Goal: Information Seeking & Learning: Stay updated

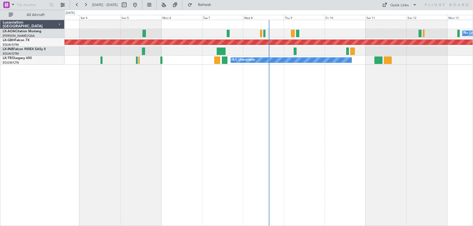
click at [191, 168] on div "No Crew Hamburg (Fuhlsbuttel Intl) No Crew [GEOGRAPHIC_DATA] ([GEOGRAPHIC_DATA]…" at bounding box center [269, 123] width 409 height 207
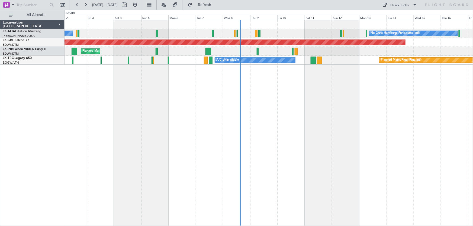
click at [292, 139] on div "No Crew Hamburg (Fuhlsbuttel Intl) No Crew [GEOGRAPHIC_DATA] ([GEOGRAPHIC_DATA]…" at bounding box center [269, 123] width 409 height 207
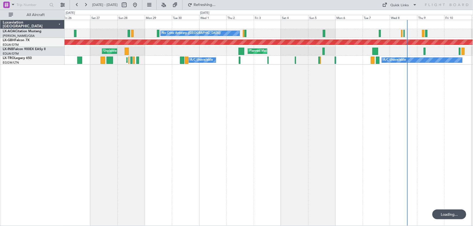
click at [306, 119] on div "No Crew Antwerp ([GEOGRAPHIC_DATA]) No Crew Hamburg (Fuhlsbuttel Intl) Planned …" at bounding box center [269, 123] width 409 height 207
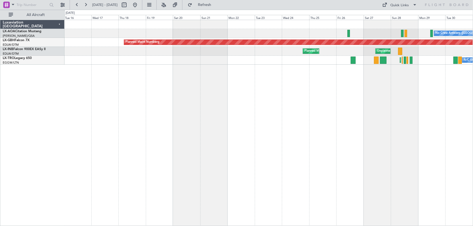
click at [250, 129] on div "No Crew Antwerp ([GEOGRAPHIC_DATA]) Planned Maint Nurnberg Planned Maint [GEOGR…" at bounding box center [269, 123] width 409 height 207
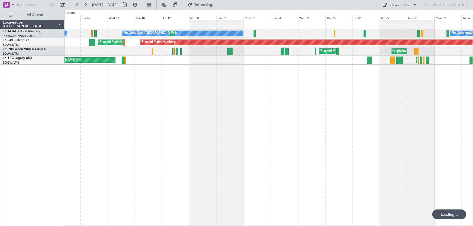
click at [137, 109] on div "No Crew Antwerp ([GEOGRAPHIC_DATA]) No [GEOGRAPHIC_DATA] ([GEOGRAPHIC_DATA]) [G…" at bounding box center [269, 123] width 409 height 207
click at [191, 57] on div "Unplanned Maint [GEOGRAPHIC_DATA] ([PERSON_NAME] Intl) Planned Maint [GEOGRAPHI…" at bounding box center [269, 60] width 408 height 9
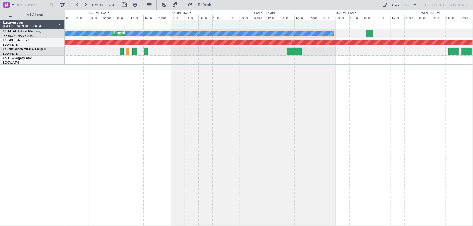
click at [232, 114] on div "No Crew Nice ([GEOGRAPHIC_DATA]) [GEOGRAPHIC_DATA] ([GEOGRAPHIC_DATA]) Planned …" at bounding box center [269, 123] width 409 height 207
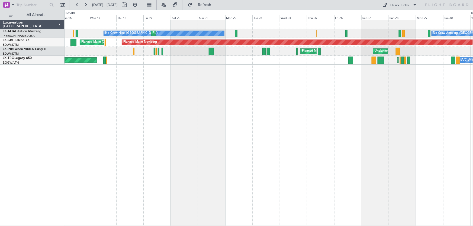
click at [310, 162] on div "No Crew Nice ([GEOGRAPHIC_DATA]) [GEOGRAPHIC_DATA] ([GEOGRAPHIC_DATA]) No Crew …" at bounding box center [269, 123] width 409 height 207
click at [303, 167] on div "No Crew Nice ([GEOGRAPHIC_DATA]) [GEOGRAPHIC_DATA] ([GEOGRAPHIC_DATA]) No Crew …" at bounding box center [269, 123] width 409 height 207
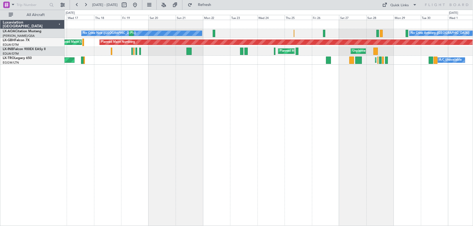
click at [256, 170] on div "No Crew Nice ([GEOGRAPHIC_DATA]) [GEOGRAPHIC_DATA] ([GEOGRAPHIC_DATA]) No Crew …" at bounding box center [269, 123] width 409 height 207
click at [291, 149] on div "No Crew Nice ([GEOGRAPHIC_DATA]) [GEOGRAPHIC_DATA] ([GEOGRAPHIC_DATA]) No Crew …" at bounding box center [269, 123] width 409 height 207
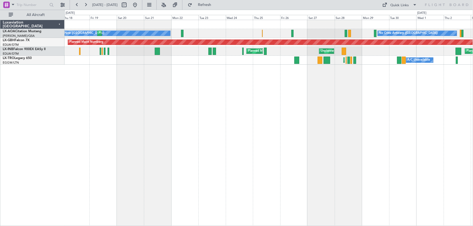
click at [311, 146] on div "No Crew Nice ([GEOGRAPHIC_DATA]) [GEOGRAPHIC_DATA] ([GEOGRAPHIC_DATA]) No Crew …" at bounding box center [269, 123] width 409 height 207
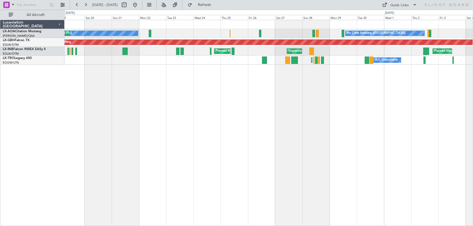
click at [316, 127] on div "No Crew Nice ([GEOGRAPHIC_DATA]) [GEOGRAPHIC_DATA] ([GEOGRAPHIC_DATA]) No Crew …" at bounding box center [269, 123] width 409 height 207
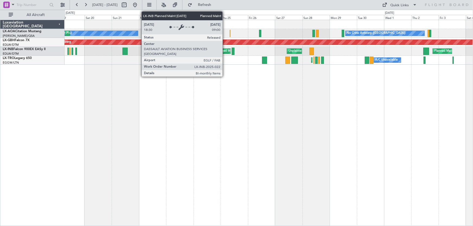
click at [225, 52] on div "Planned Maint [GEOGRAPHIC_DATA] ([GEOGRAPHIC_DATA])" at bounding box center [258, 51] width 85 height 8
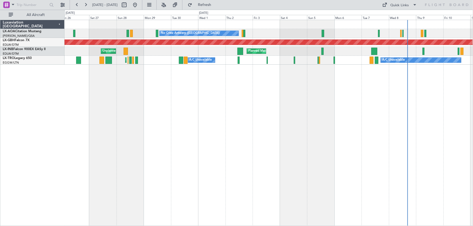
click at [168, 101] on div "No Crew Antwerp ([GEOGRAPHIC_DATA]) No Crew Hamburg (Fuhlsbuttel Intl) Planned …" at bounding box center [269, 123] width 409 height 207
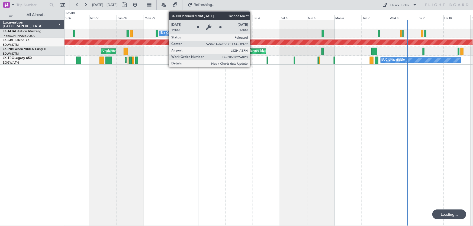
click at [252, 52] on div "Planned Maint [GEOGRAPHIC_DATA]" at bounding box center [274, 51] width 52 height 8
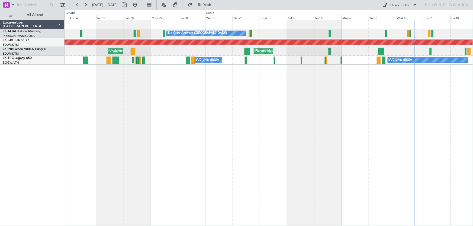
click at [135, 75] on div "No Crew Antwerp ([GEOGRAPHIC_DATA]) No Crew Hamburg (Fuhlsbuttel Intl) Planned …" at bounding box center [269, 123] width 409 height 207
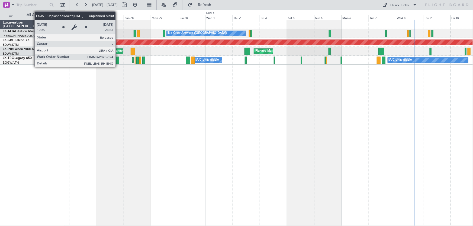
click at [118, 51] on div "Unplanned Maint Roma (Ciampino)" at bounding box center [134, 51] width 49 height 8
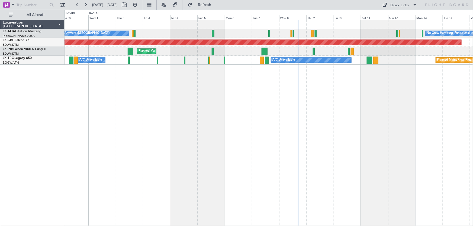
click at [111, 126] on div "No Crew Antwerp ([GEOGRAPHIC_DATA]) No Crew Hamburg (Fuhlsbuttel Intl) No Crew …" at bounding box center [269, 123] width 409 height 207
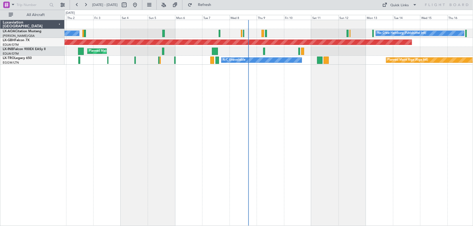
click at [273, 85] on div "No Crew Hamburg (Fuhlsbuttel Intl) No Crew [GEOGRAPHIC_DATA] ([GEOGRAPHIC_DATA]…" at bounding box center [269, 123] width 409 height 207
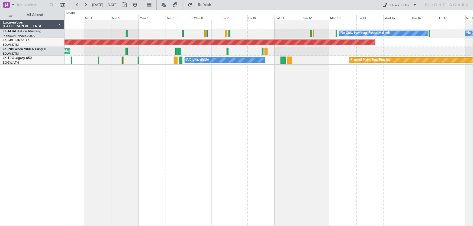
click at [262, 102] on div "No Crew Hamburg (Fuhlsbuttel Intl) No Crew No Crew [GEOGRAPHIC_DATA] ([GEOGRAPH…" at bounding box center [269, 123] width 409 height 207
